Goal: Browse casually: Explore the website without a specific task or goal

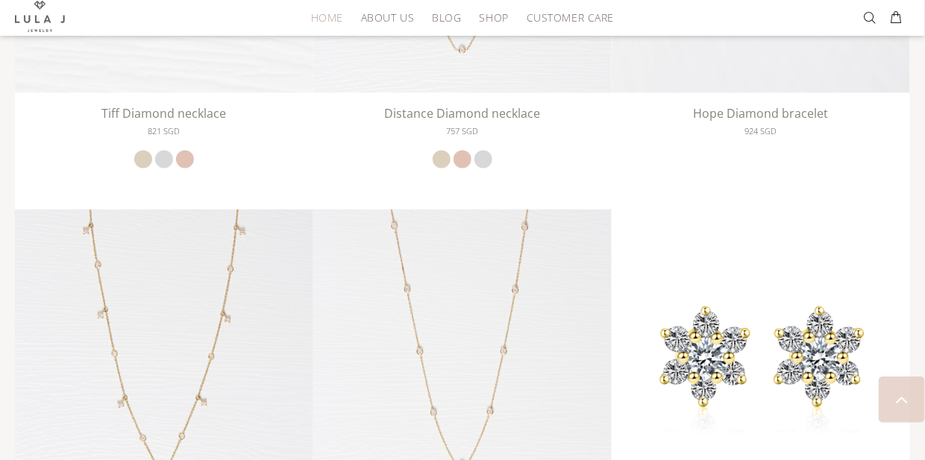
scroll to position [2500, 0]
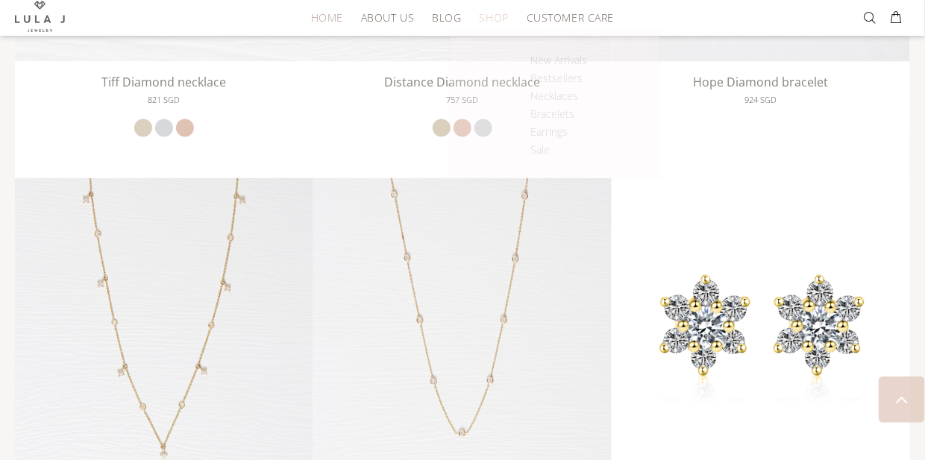
click at [506, 16] on span "Shop" at bounding box center [494, 17] width 29 height 11
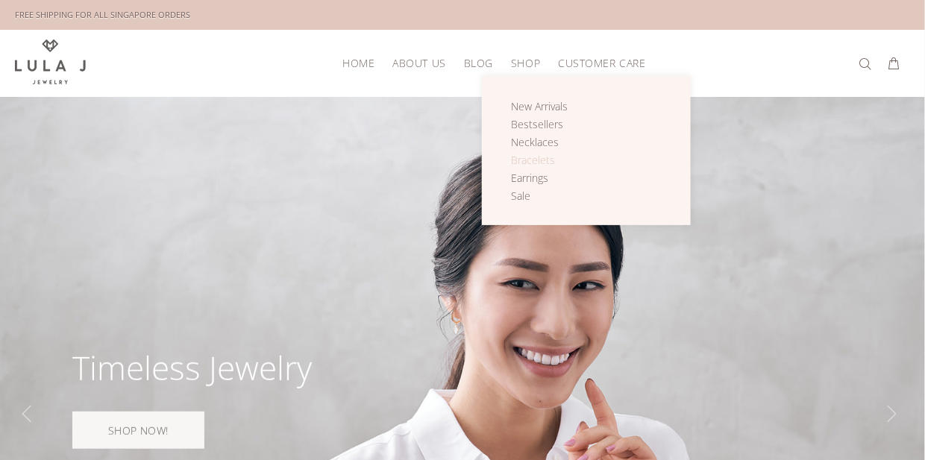
click at [541, 156] on span "Bracelets" at bounding box center [533, 160] width 44 height 14
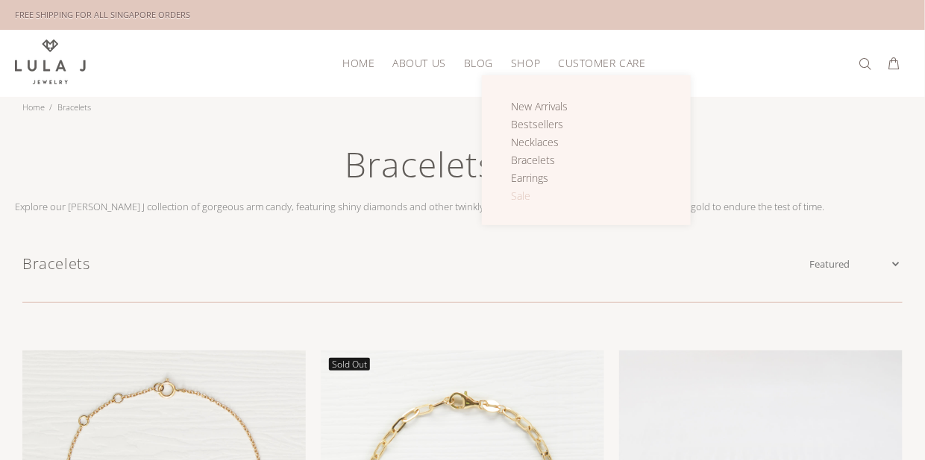
click at [526, 195] on span "Sale" at bounding box center [520, 196] width 19 height 14
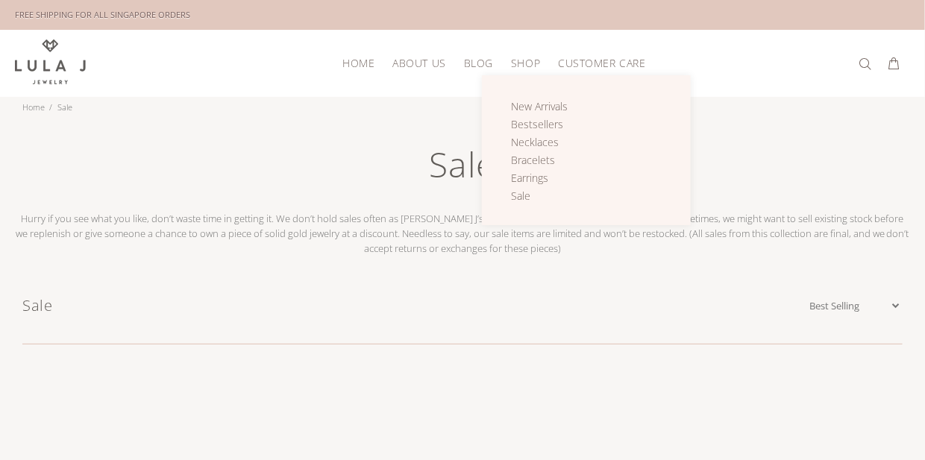
click at [522, 63] on span "Shop" at bounding box center [525, 62] width 29 height 11
click at [528, 160] on span "Bracelets" at bounding box center [533, 160] width 44 height 14
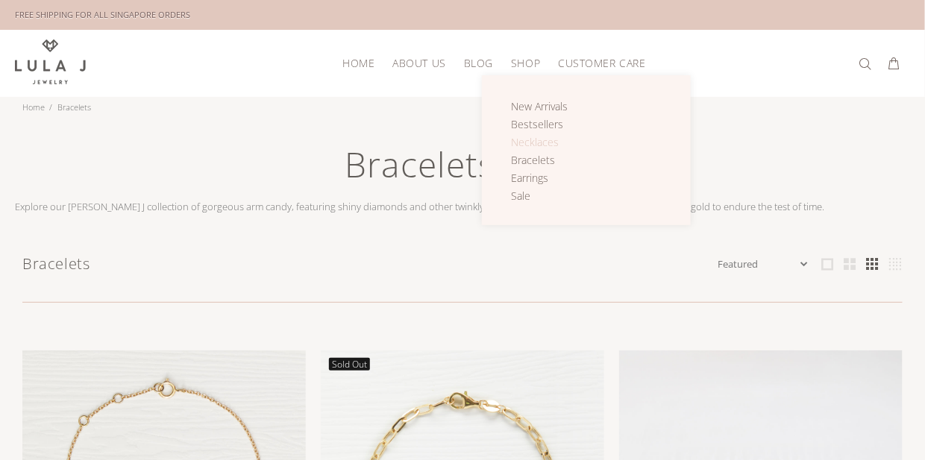
click at [538, 143] on span "Necklaces" at bounding box center [535, 142] width 48 height 14
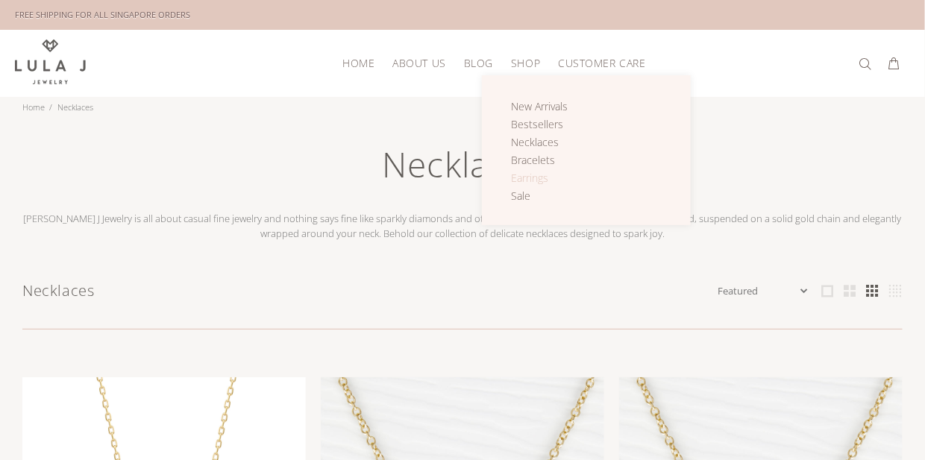
click at [540, 171] on span "Earrings" at bounding box center [529, 178] width 37 height 14
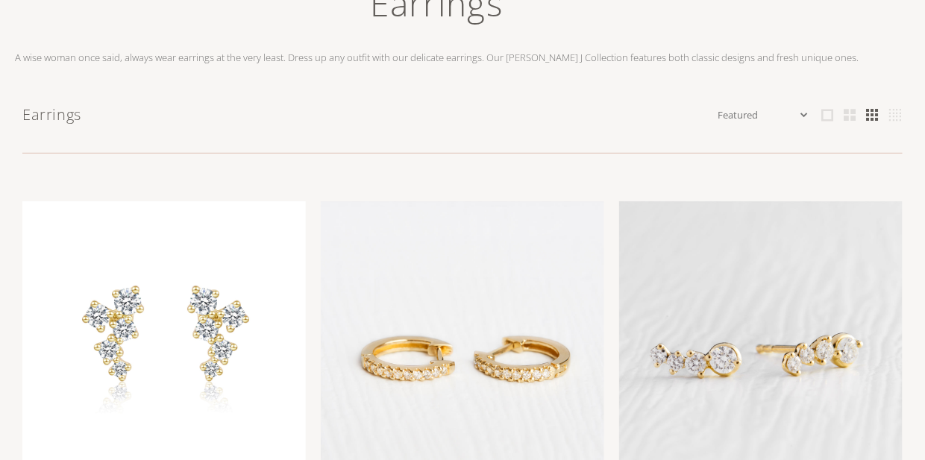
scroll to position [24, 0]
